Goal: Transaction & Acquisition: Book appointment/travel/reservation

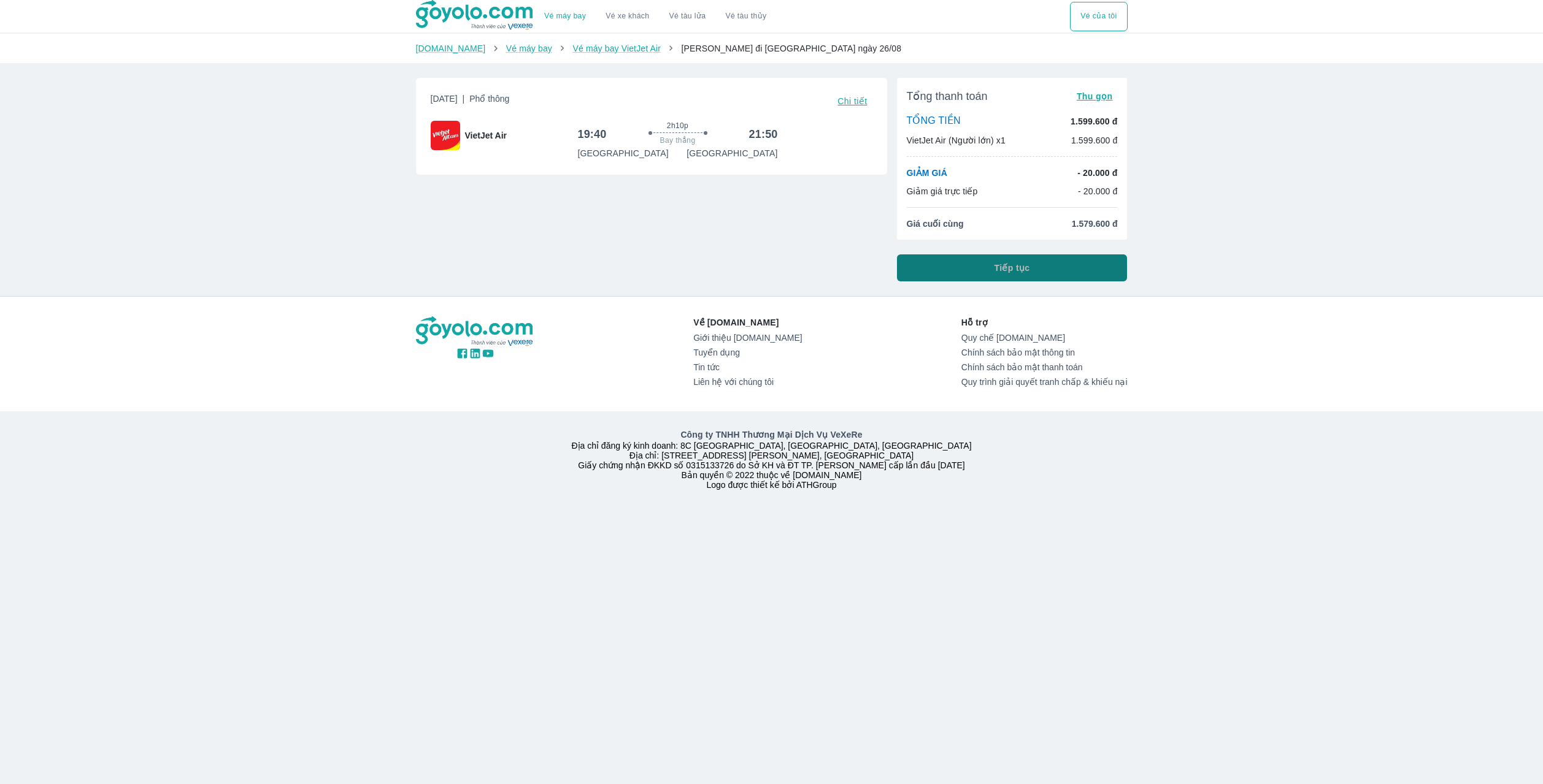
click at [1013, 271] on span "Tiếp tục" at bounding box center [1012, 268] width 36 height 13
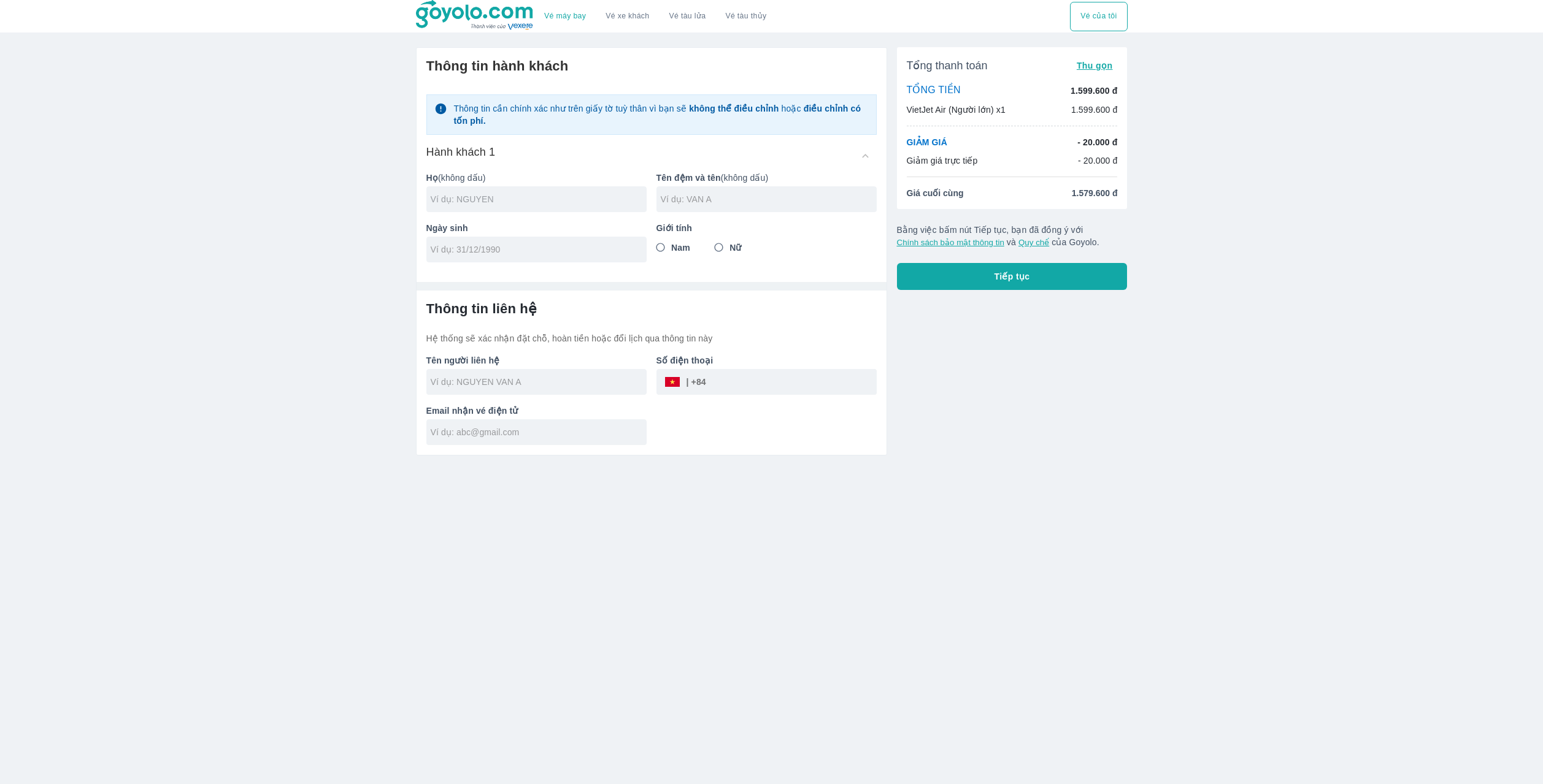
click at [493, 206] on input "text" at bounding box center [538, 199] width 216 height 13
type input "LY MANH CUONG"
drag, startPoint x: 692, startPoint y: 204, endPoint x: 716, endPoint y: 204, distance: 24.0
click at [693, 204] on input "text" at bounding box center [768, 199] width 216 height 13
type input "MANH CUONG"
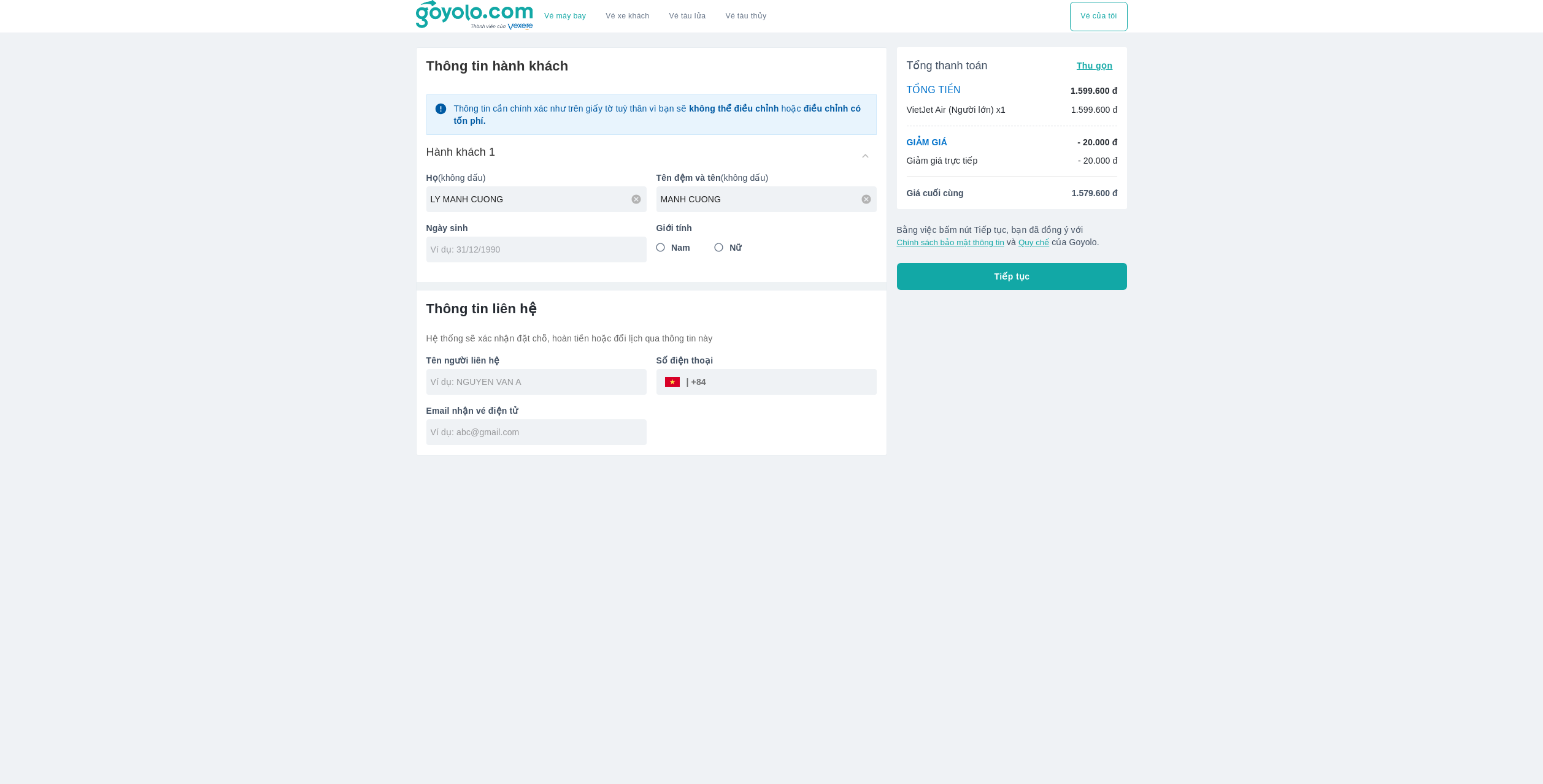
click at [484, 252] on input "tel" at bounding box center [532, 249] width 204 height 13
type input "[DATE]"
click at [662, 248] on input "Nam" at bounding box center [661, 248] width 22 height 22
radio input "true"
click at [522, 387] on input "text" at bounding box center [538, 382] width 216 height 13
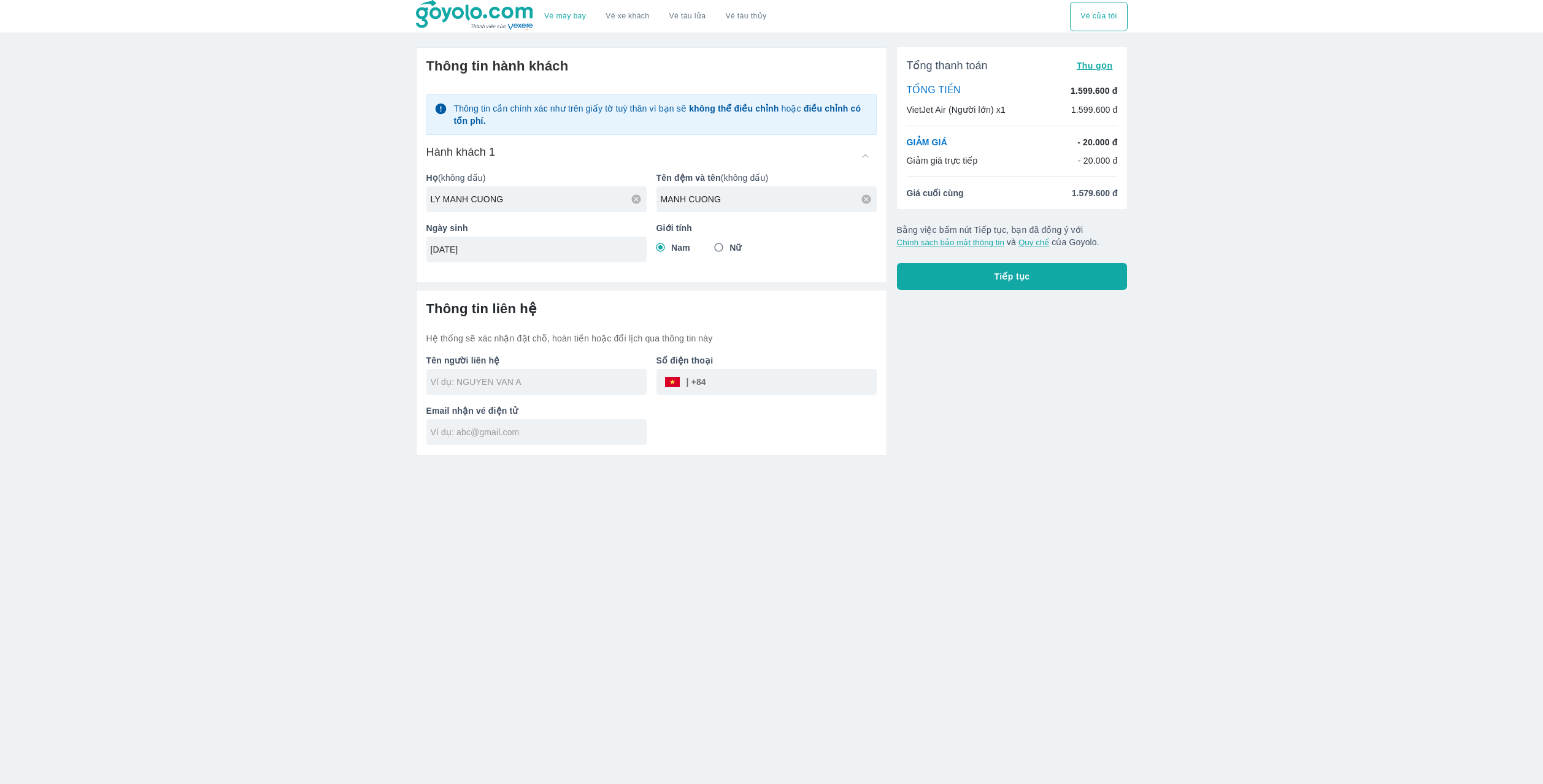
type input "LY MANH CUONG MANH CUONG"
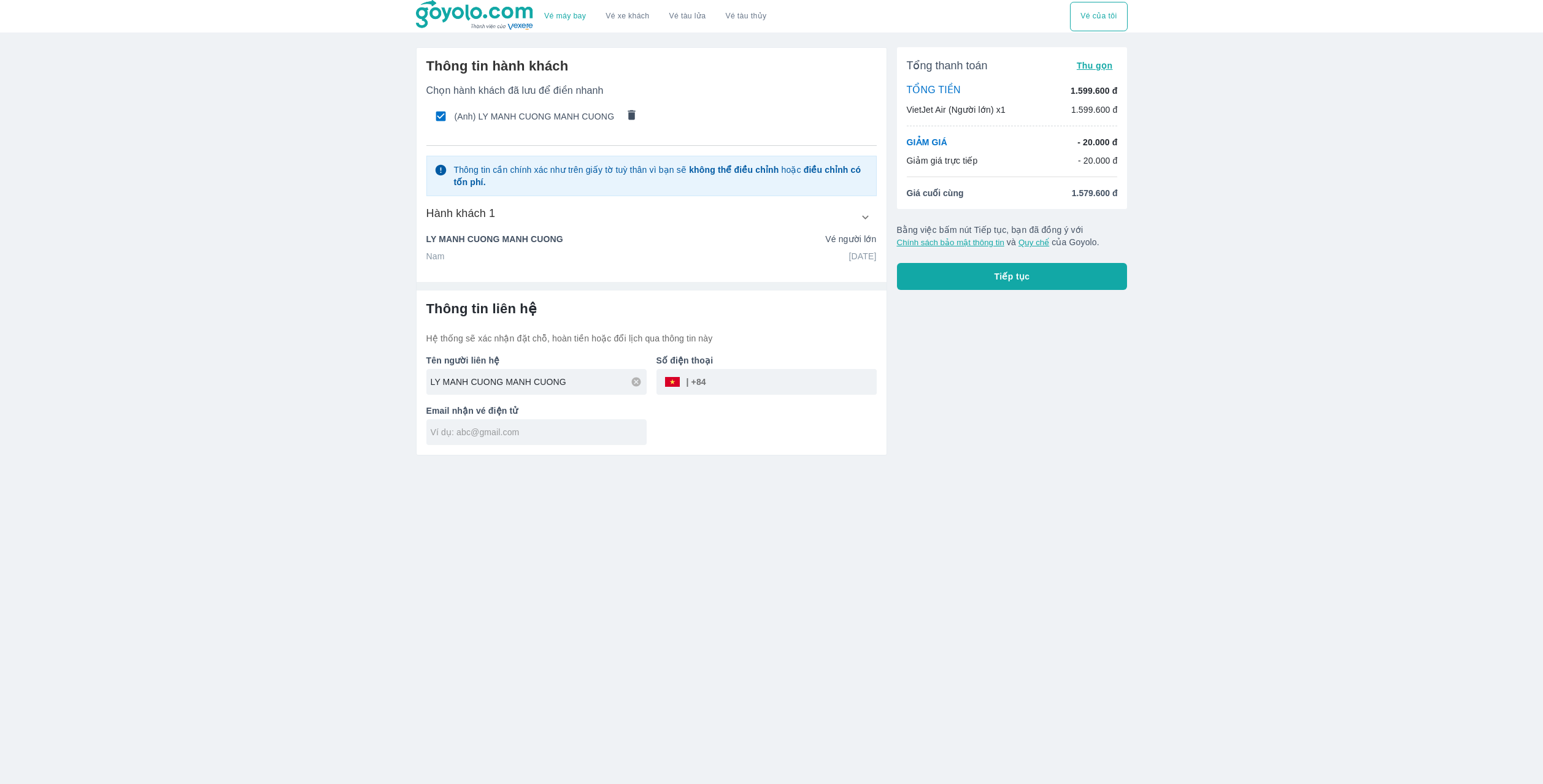
drag, startPoint x: 587, startPoint y: 384, endPoint x: 570, endPoint y: 387, distance: 17.3
click at [566, 387] on input "LY MANH CUONG MANH CUONG" at bounding box center [538, 382] width 216 height 13
click at [710, 381] on input "tel" at bounding box center [792, 381] width 171 height 30
type input "0336485405"
click at [510, 441] on div at bounding box center [536, 432] width 220 height 25
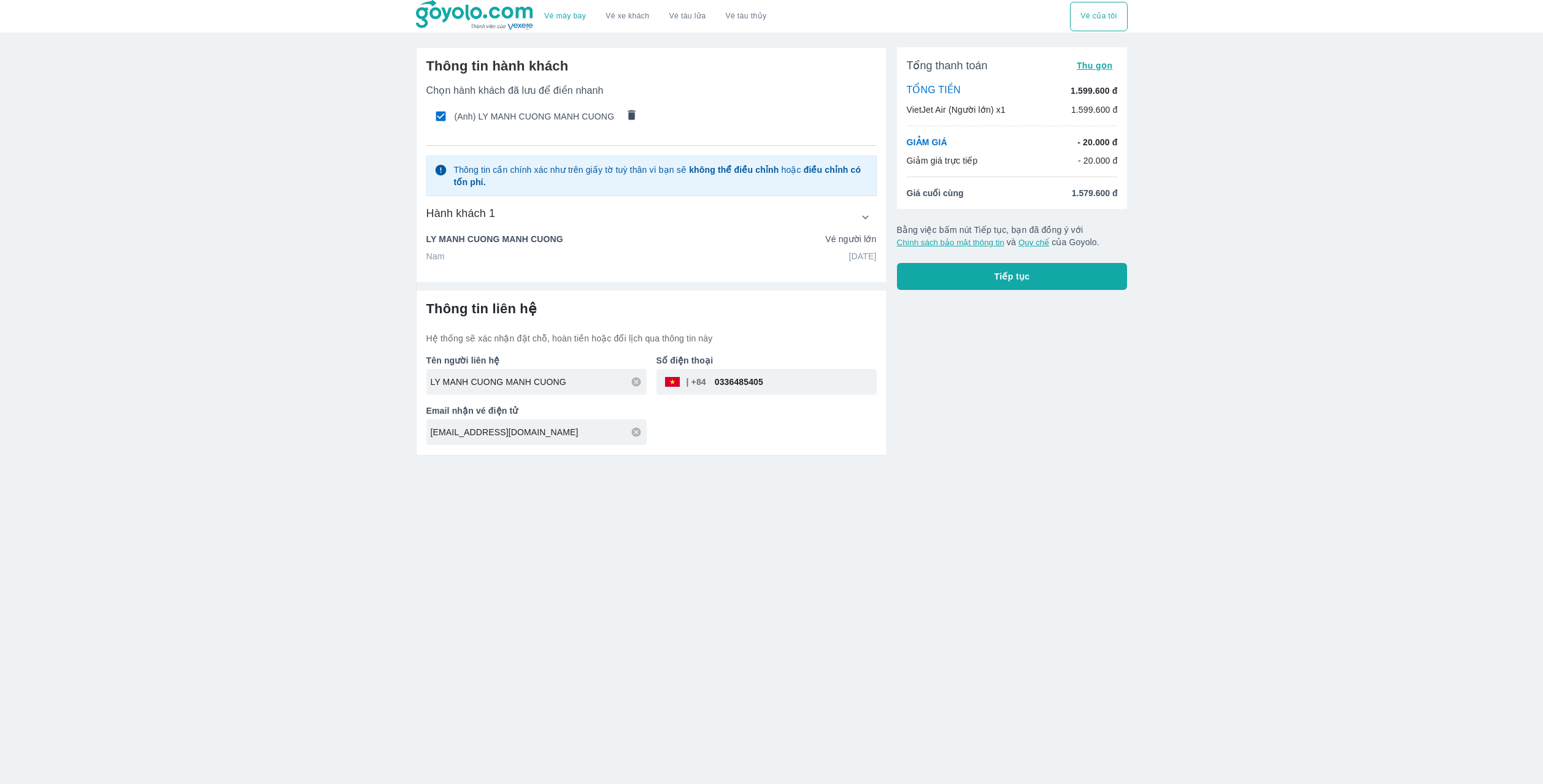
type input "[EMAIL_ADDRESS][DOMAIN_NAME]"
click at [965, 287] on button "Tiếp tục" at bounding box center [1012, 277] width 231 height 27
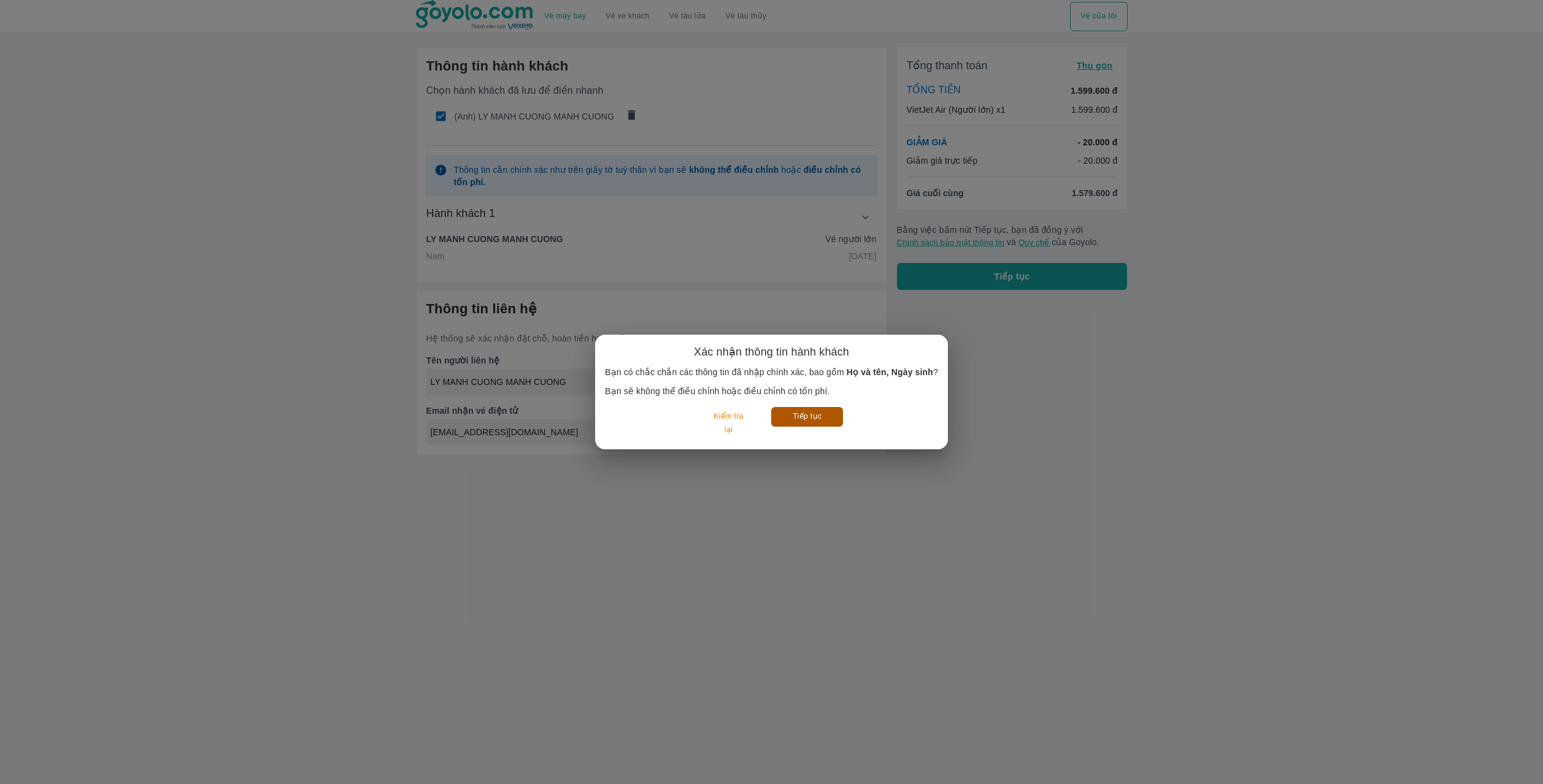
click at [807, 423] on button "Tiếp tục" at bounding box center [807, 417] width 72 height 19
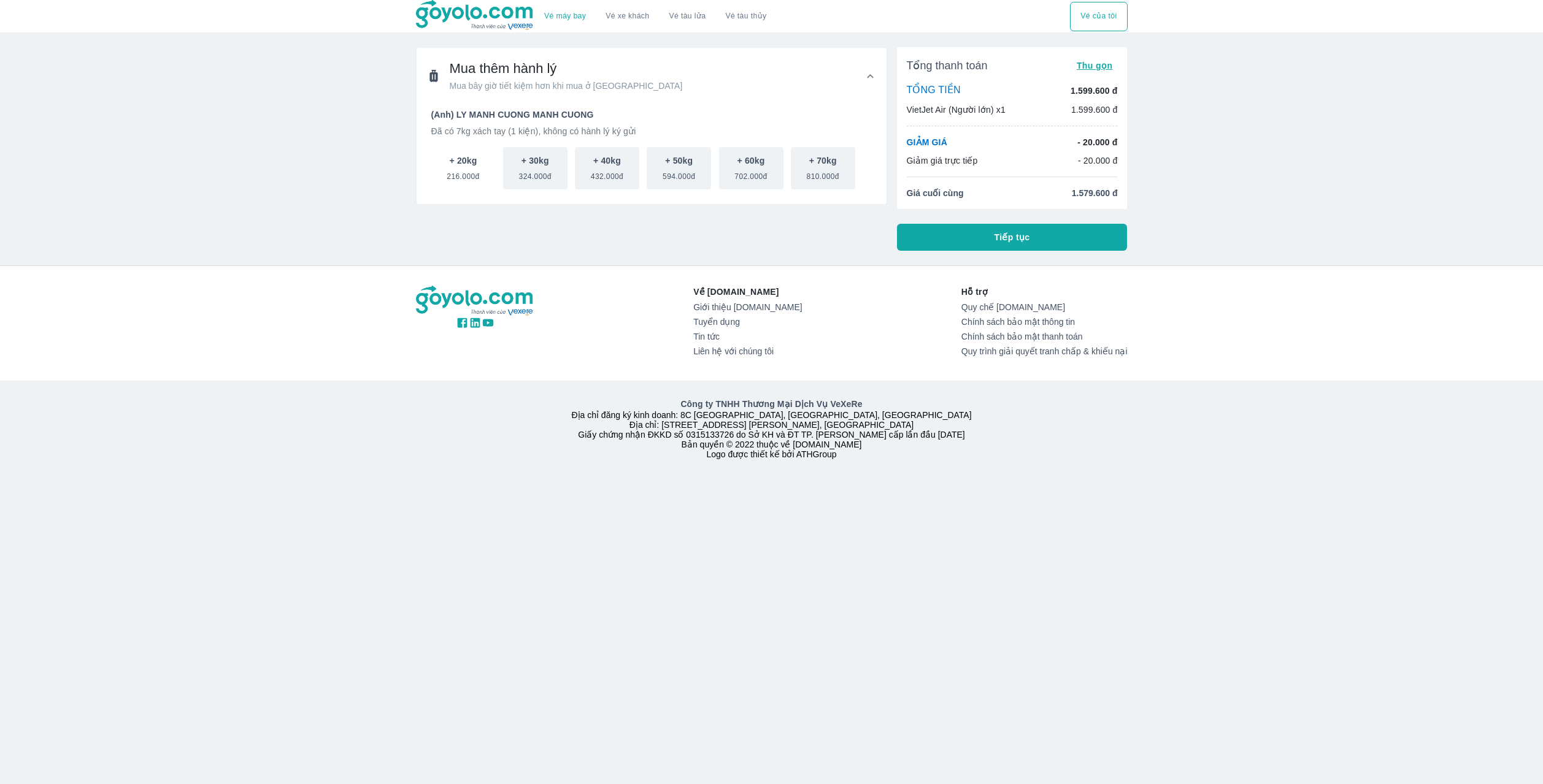
click at [468, 171] on span "216.000đ" at bounding box center [463, 173] width 32 height 14
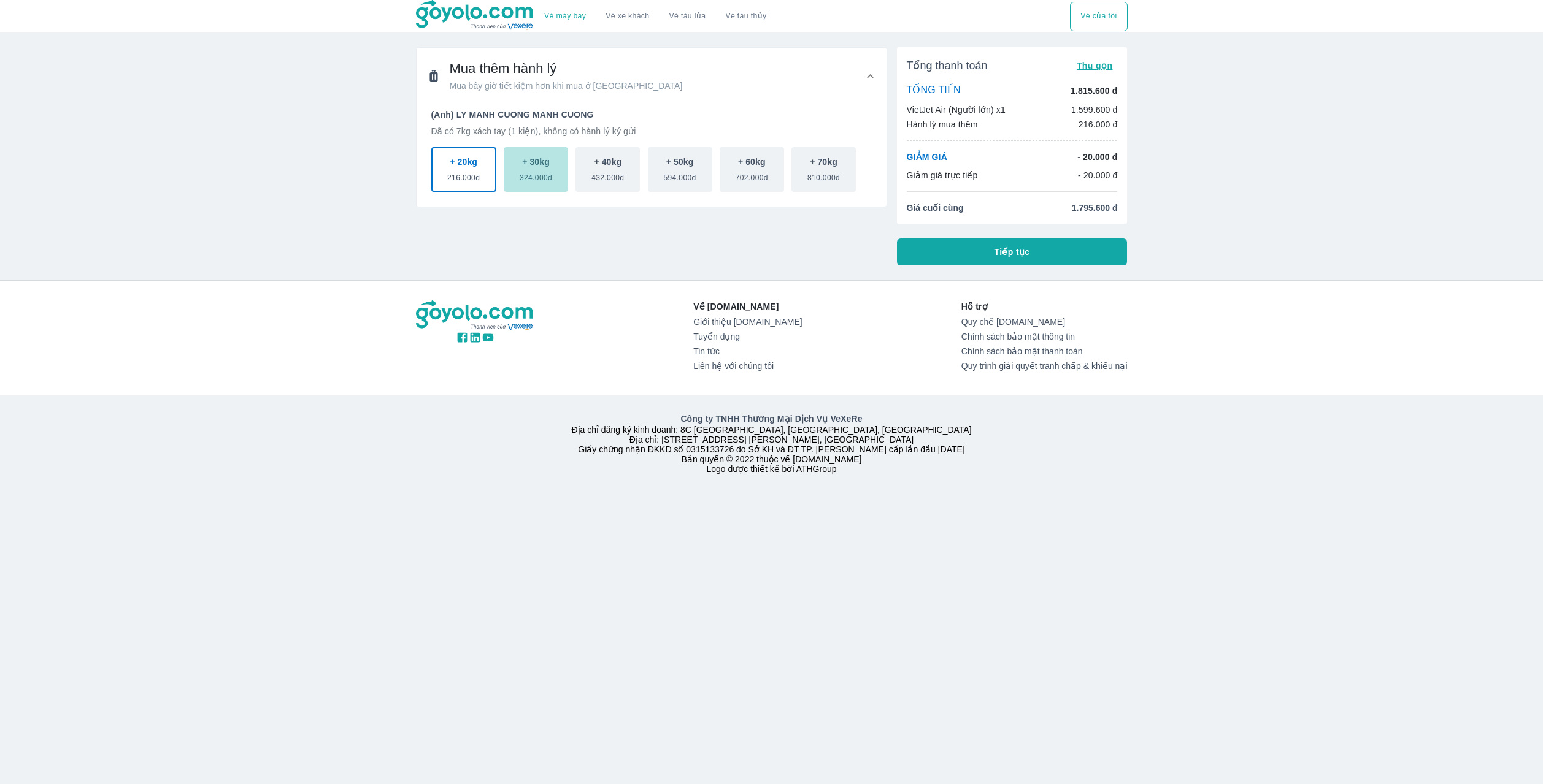
click at [534, 162] on p "+ 30kg" at bounding box center [535, 162] width 28 height 13
click at [478, 165] on button "+ 20kg 216.000đ" at bounding box center [464, 169] width 64 height 45
